Goal: Check status: Check status

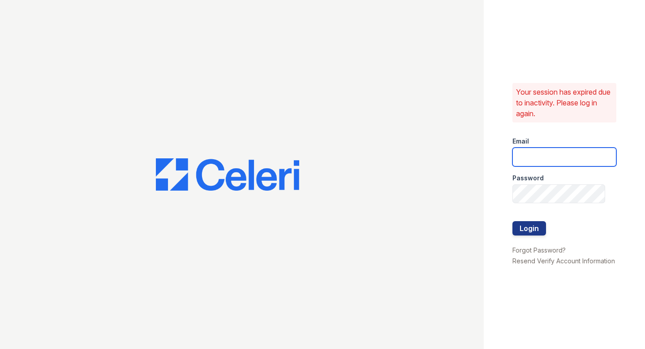
click at [522, 159] on input "email" at bounding box center [564, 156] width 104 height 19
type input "[EMAIL_ADDRESS][DOMAIN_NAME]"
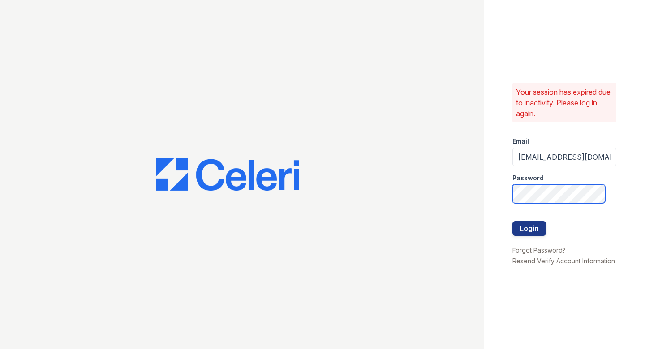
click at [512, 221] on button "Login" at bounding box center [529, 228] width 34 height 14
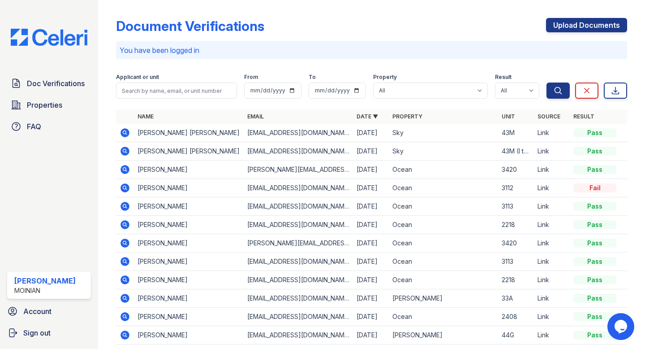
click at [185, 100] on form "Applicant or unit From To Property All 100 John 1264 90W Marc Ocean PLG Sky Res…" at bounding box center [371, 84] width 511 height 36
click at [178, 95] on input "search" at bounding box center [176, 90] width 121 height 16
paste input "Cordélia Marie Callaud-Guyart"
type input "Cordélia Marie Callaud-Guyart"
click at [547, 82] on button "Search" at bounding box center [558, 90] width 23 height 16
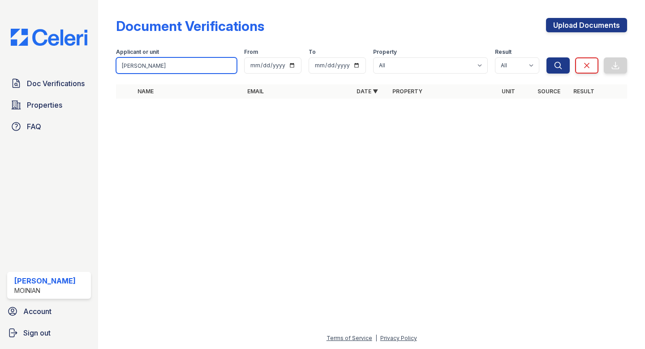
drag, startPoint x: 201, startPoint y: 66, endPoint x: 144, endPoint y: 64, distance: 56.5
click at [144, 64] on input "Cordélia Marie Callaud-Guyart" at bounding box center [176, 65] width 121 height 16
type input "Cordélia"
click at [547, 57] on button "Search" at bounding box center [558, 65] width 23 height 16
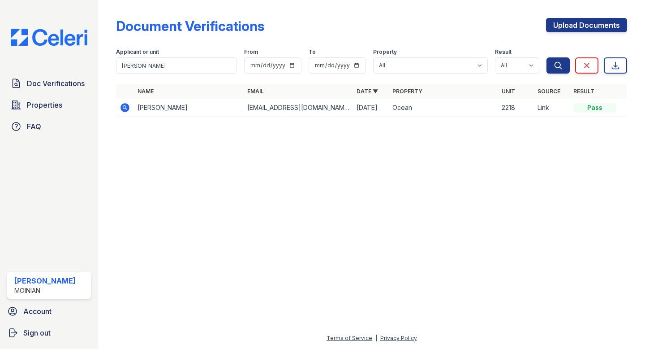
click at [125, 108] on icon at bounding box center [125, 107] width 2 height 2
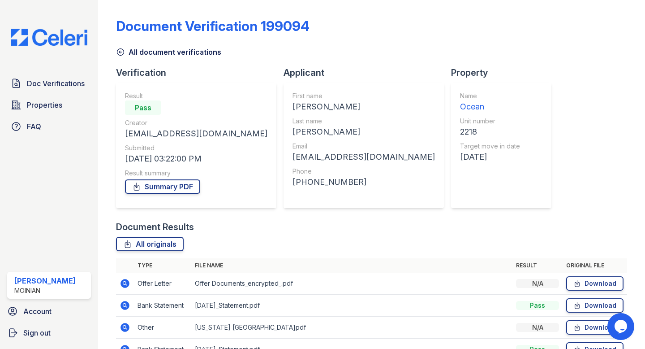
scroll to position [51, 0]
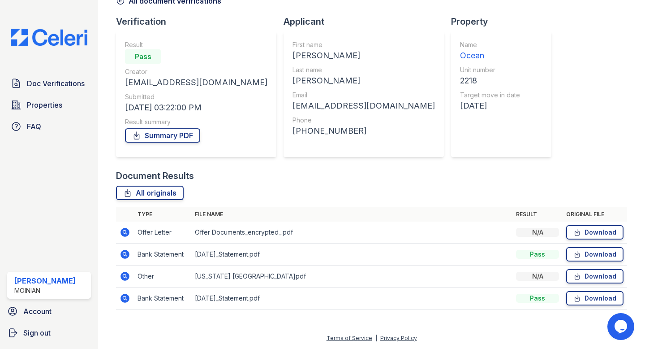
click at [126, 233] on icon at bounding box center [125, 232] width 11 height 11
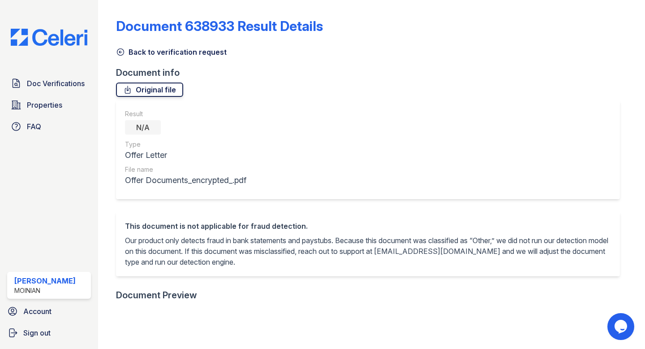
click at [154, 88] on link "Original file" at bounding box center [149, 89] width 67 height 14
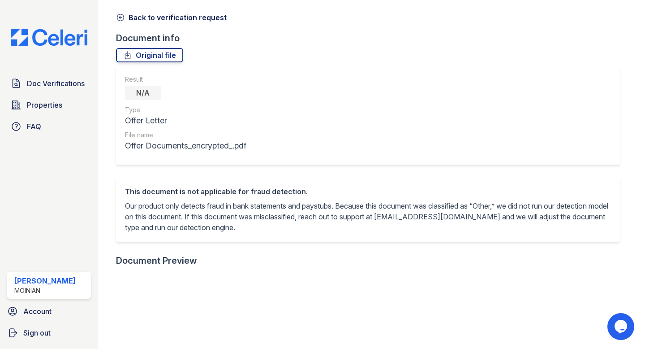
scroll to position [40, 0]
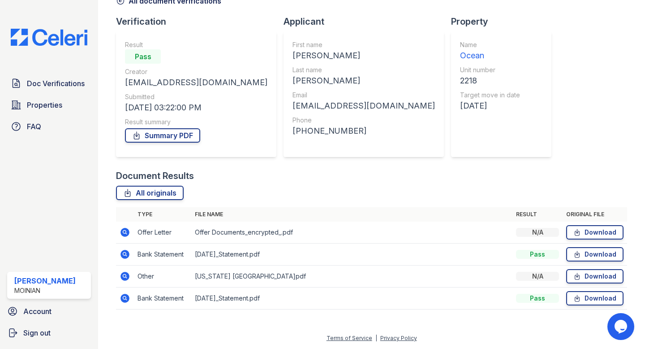
scroll to position [51, 0]
click at [125, 253] on icon at bounding box center [125, 254] width 2 height 2
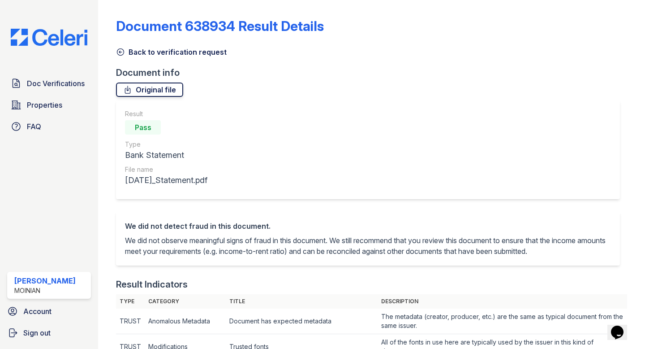
click at [153, 87] on link "Original file" at bounding box center [149, 89] width 67 height 14
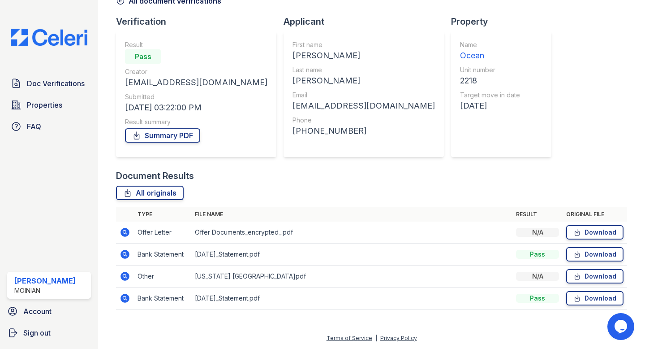
scroll to position [51, 0]
click at [125, 296] on icon at bounding box center [125, 298] width 11 height 11
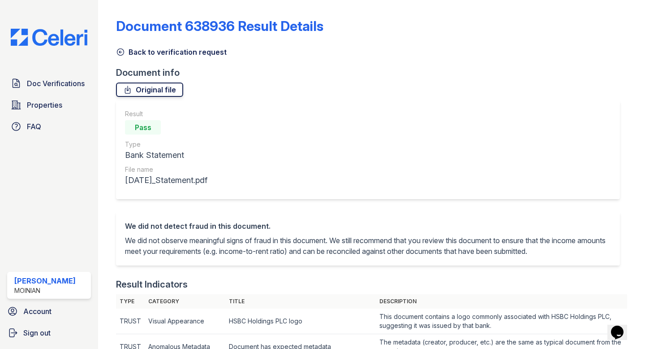
click at [140, 95] on link "Original file" at bounding box center [149, 89] width 67 height 14
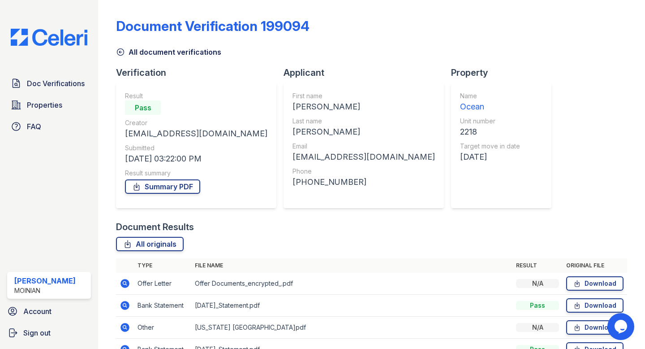
scroll to position [51, 0]
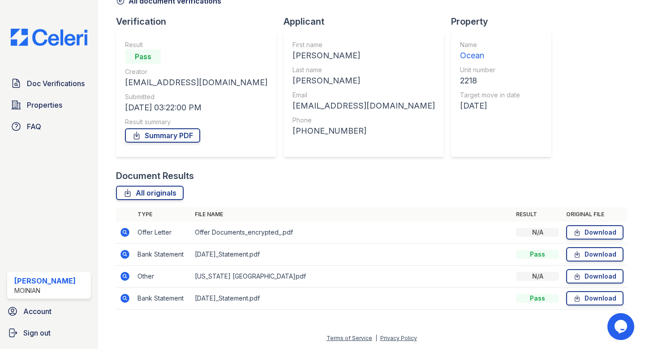
click at [123, 278] on icon at bounding box center [125, 275] width 9 height 9
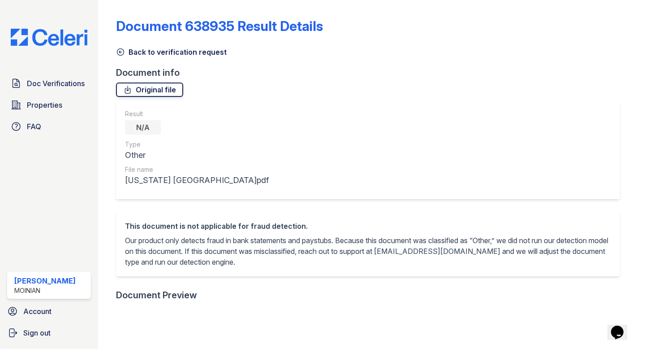
click at [127, 88] on icon at bounding box center [127, 89] width 5 height 7
click at [126, 47] on link "Back to verification request" at bounding box center [171, 52] width 111 height 11
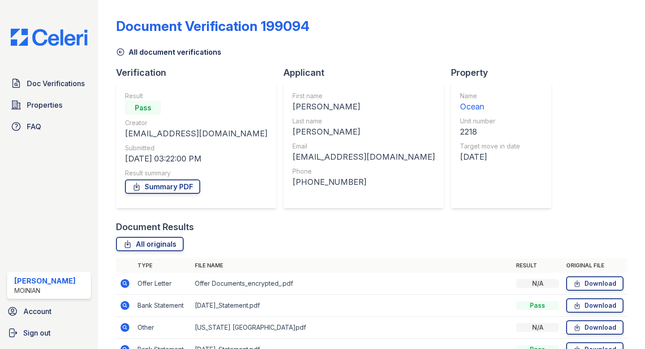
click at [123, 48] on icon at bounding box center [120, 51] width 9 height 9
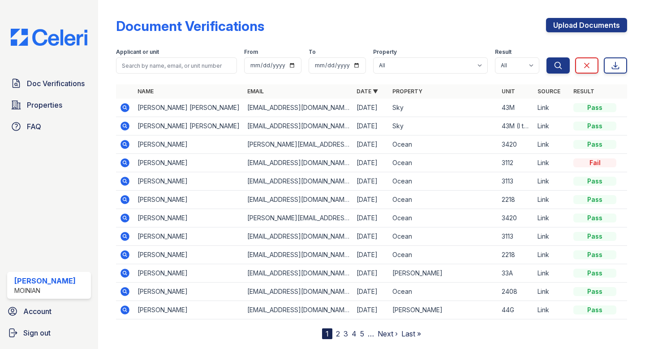
click at [122, 199] on icon at bounding box center [125, 199] width 9 height 9
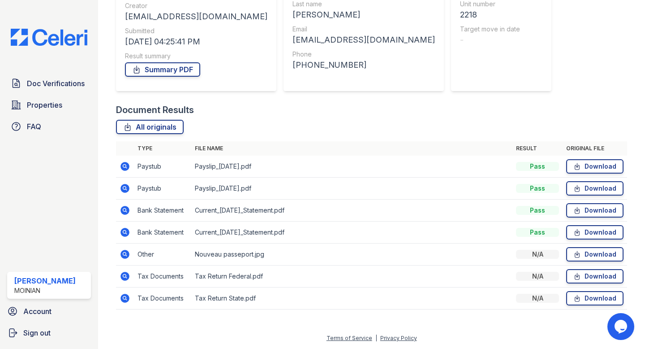
scroll to position [116, 0]
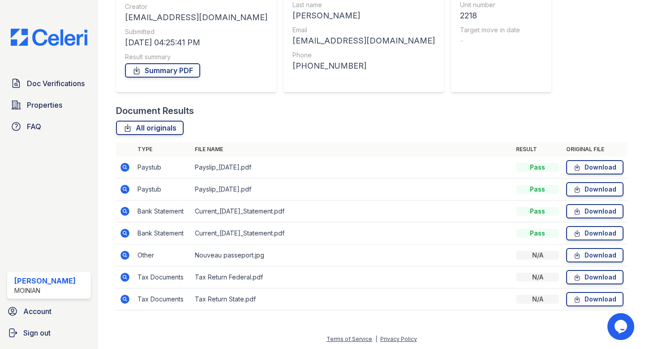
click at [124, 255] on icon at bounding box center [125, 254] width 2 height 2
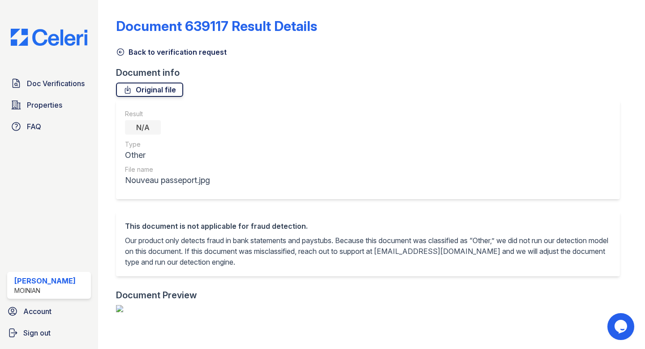
click at [162, 88] on link "Original file" at bounding box center [149, 89] width 67 height 14
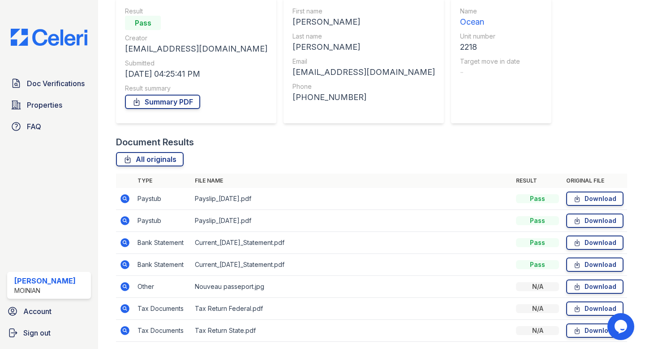
scroll to position [117, 0]
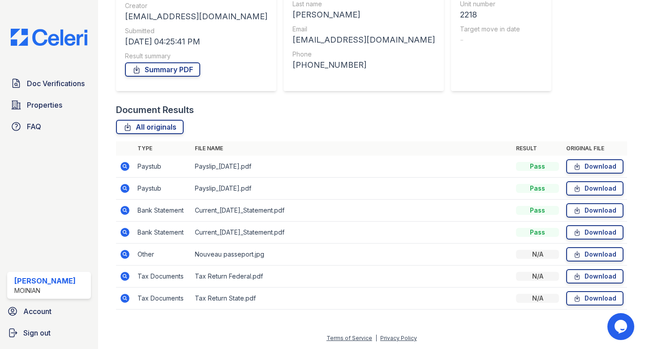
click at [128, 187] on icon at bounding box center [125, 188] width 9 height 9
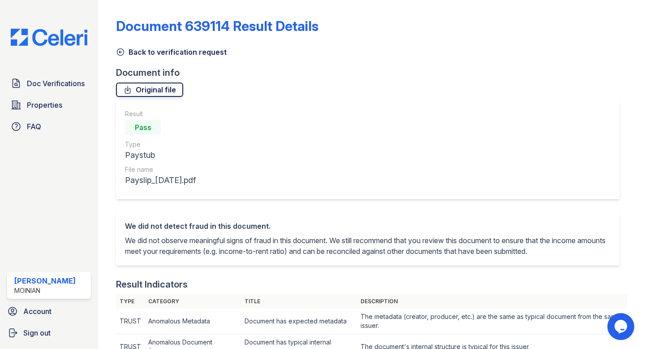
click at [163, 82] on link "Original file" at bounding box center [149, 89] width 67 height 14
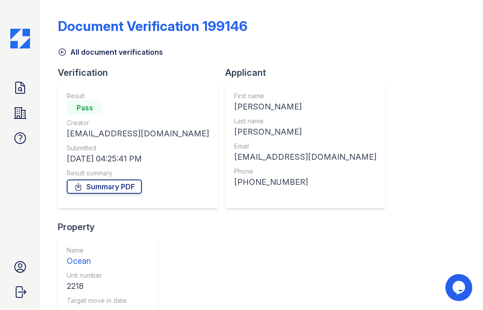
scroll to position [156, 0]
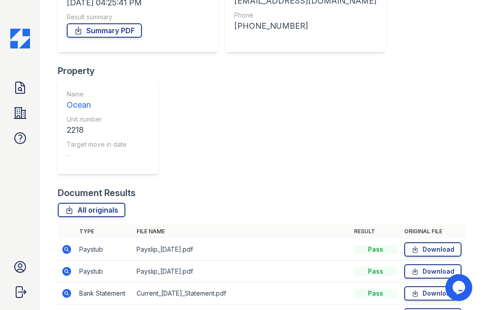
click at [66, 309] on icon at bounding box center [66, 314] width 9 height 9
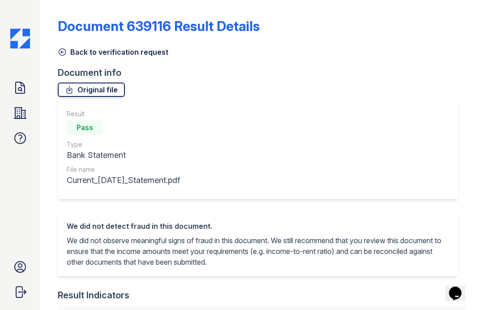
click at [95, 95] on link "Original file" at bounding box center [91, 89] width 67 height 14
click at [276, 131] on div "Result Pass Type Bank Statement File name Current_[DATE]_Statement.pdf" at bounding box center [258, 149] width 400 height 99
